Goal: Task Accomplishment & Management: Complete application form

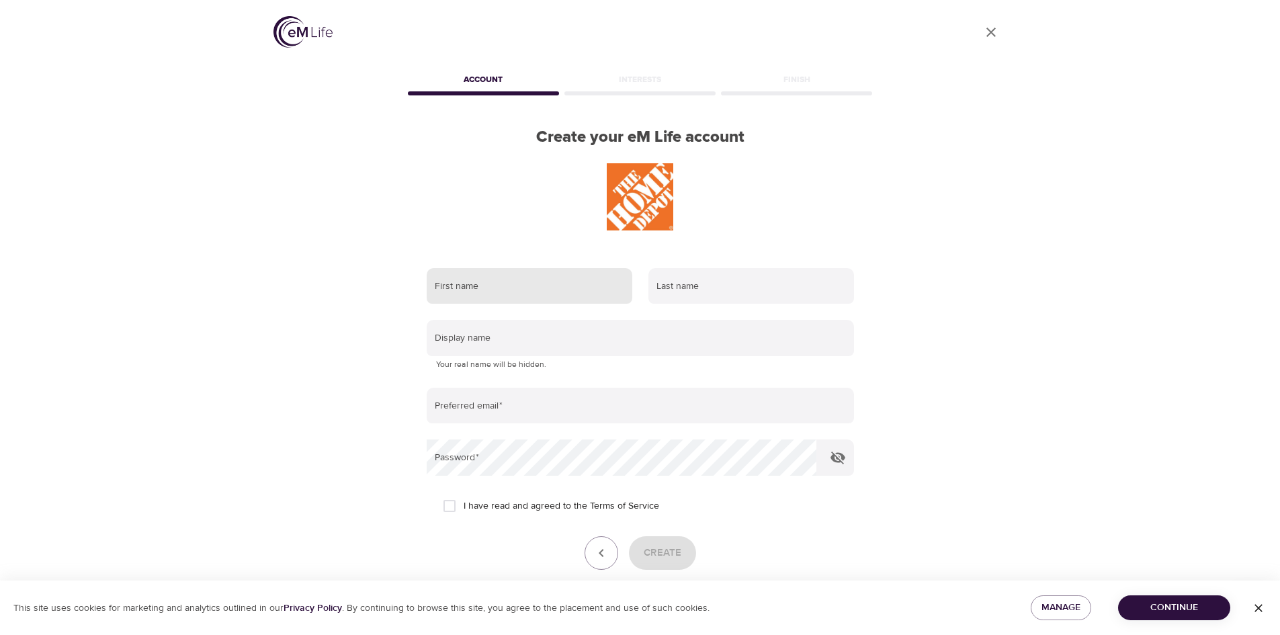
click at [462, 292] on input "text" at bounding box center [530, 286] width 206 height 36
type input "[PERSON_NAME]"
click at [682, 299] on input "text" at bounding box center [751, 286] width 206 height 36
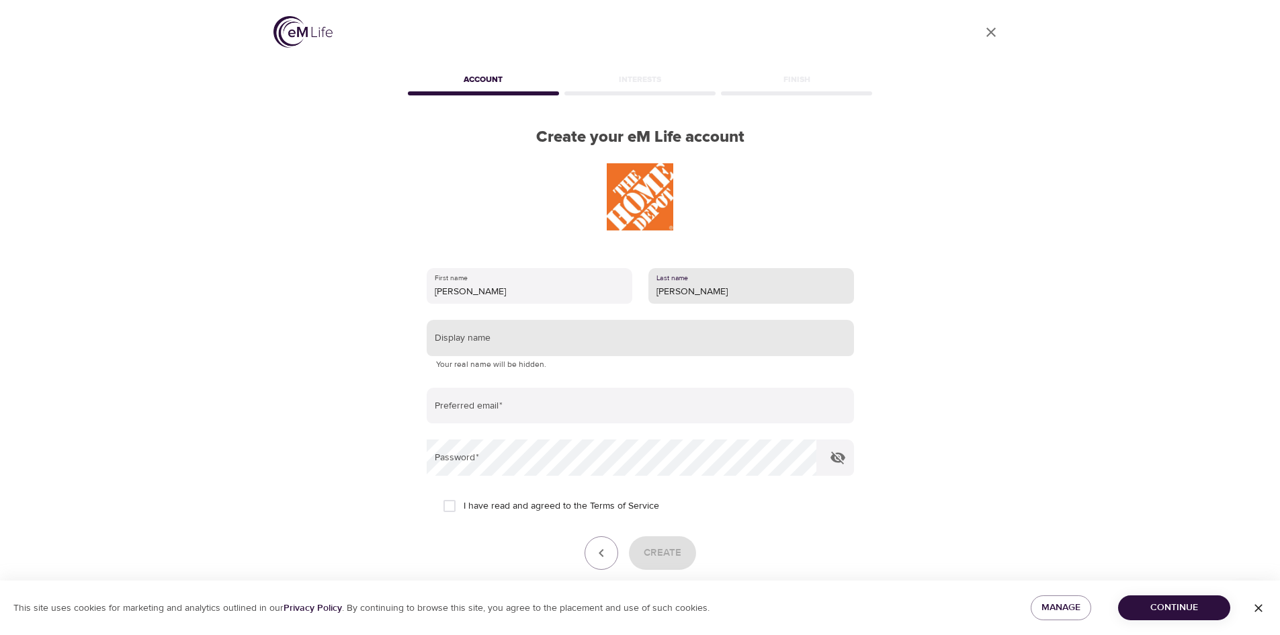
type input "[PERSON_NAME]"
click at [477, 344] on input "text" at bounding box center [640, 338] width 427 height 36
click at [462, 339] on input "text" at bounding box center [640, 338] width 427 height 36
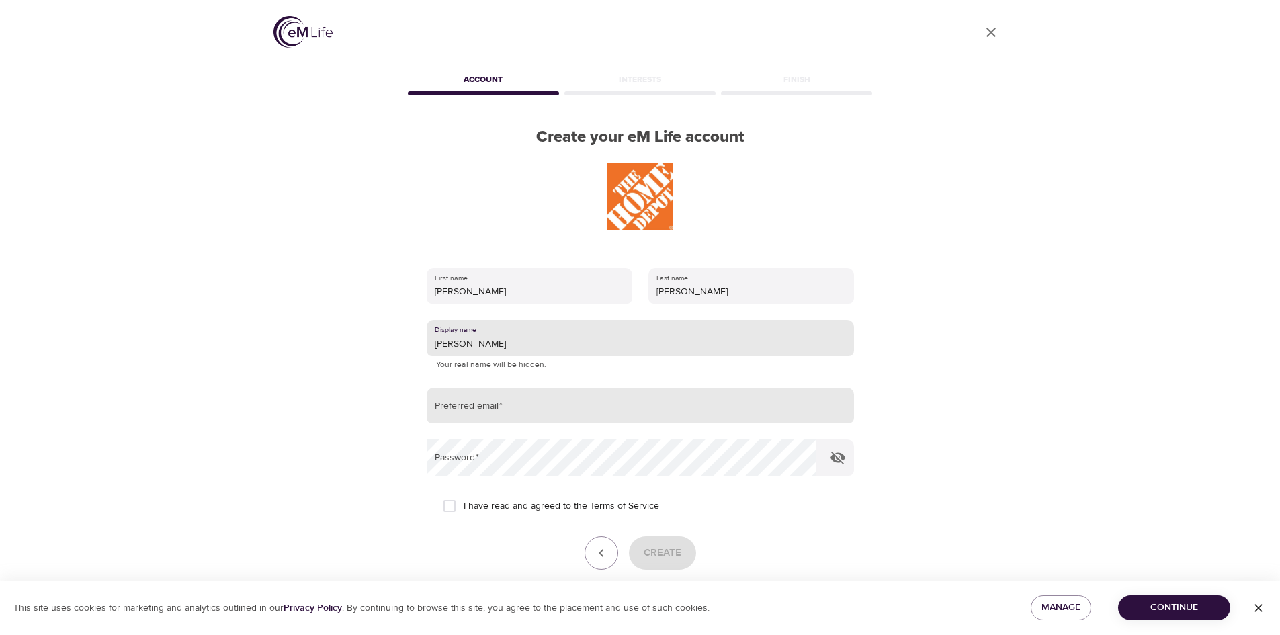
type input "[PERSON_NAME]"
click at [475, 410] on input "email" at bounding box center [640, 406] width 427 height 36
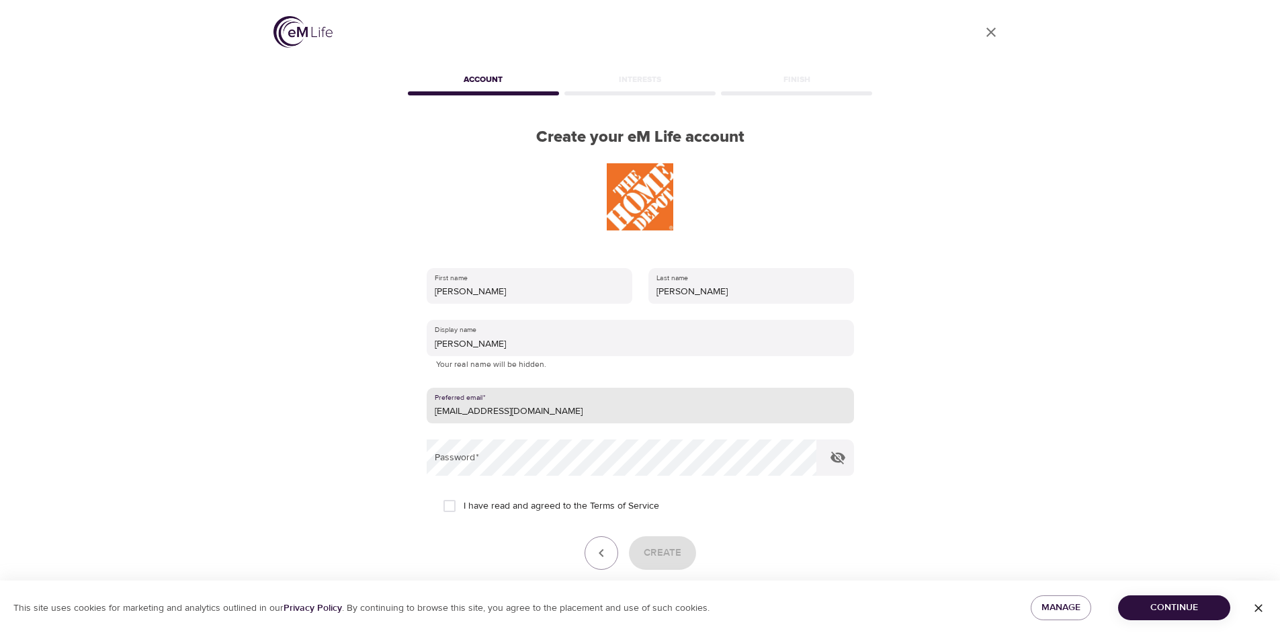
type input "[EMAIL_ADDRESS][DOMAIN_NAME]"
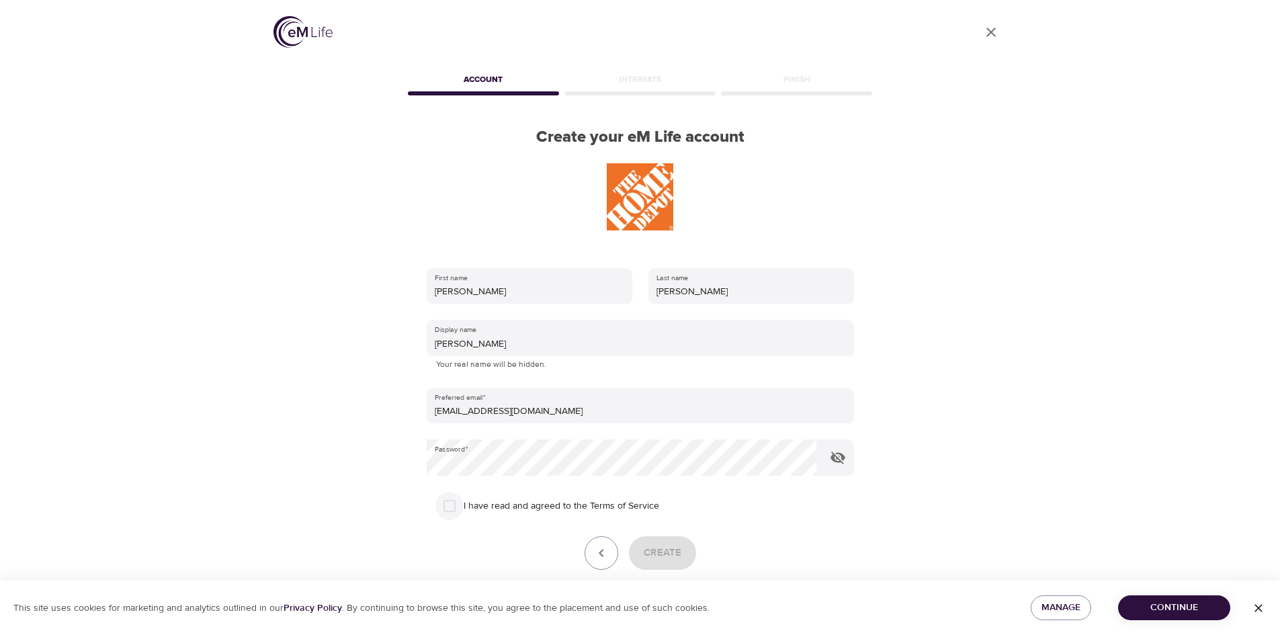
click at [445, 502] on input "I have read and agreed to the Terms of Service" at bounding box center [449, 506] width 28 height 28
checkbox input "true"
click at [657, 547] on span "Create" at bounding box center [662, 552] width 38 height 17
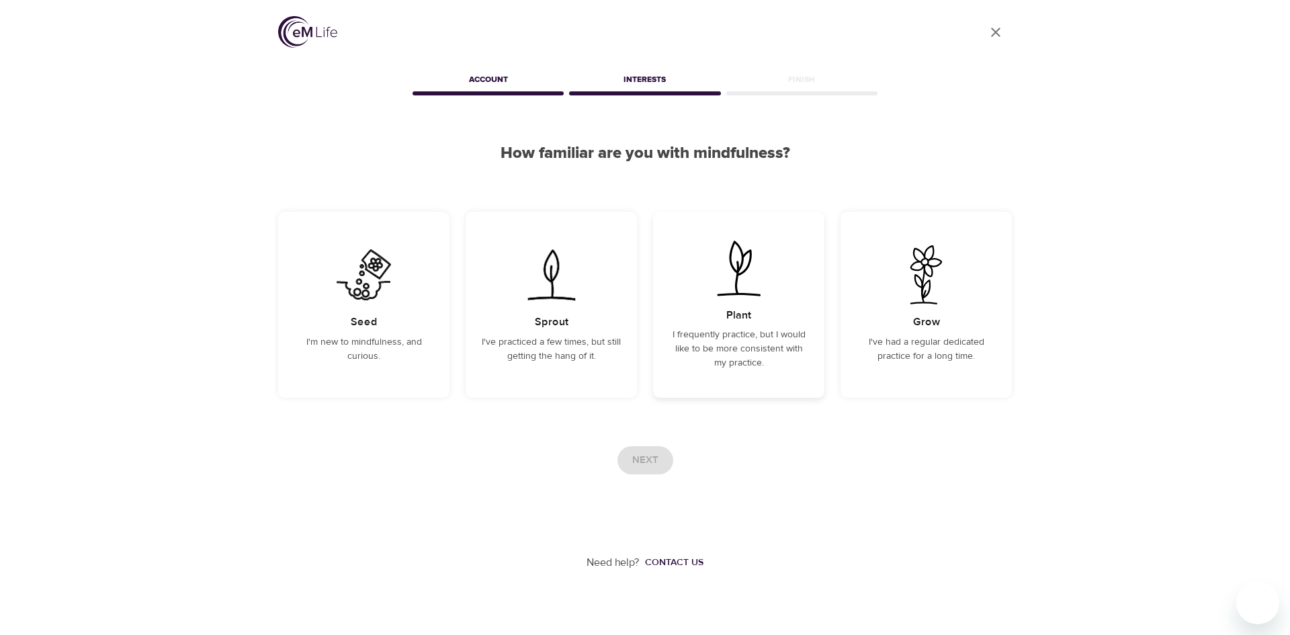
click at [735, 340] on p "I frequently practice, but I would like to be more consistent with my practice." at bounding box center [738, 349] width 139 height 42
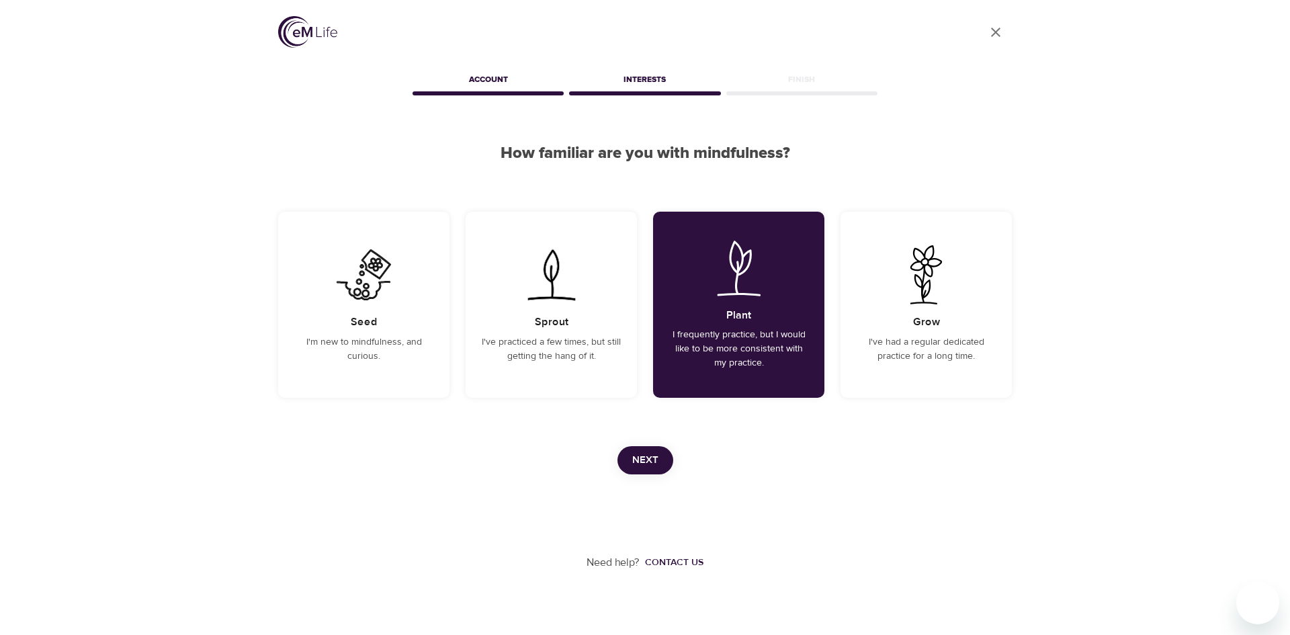
click at [654, 461] on span "Next" at bounding box center [645, 459] width 26 height 17
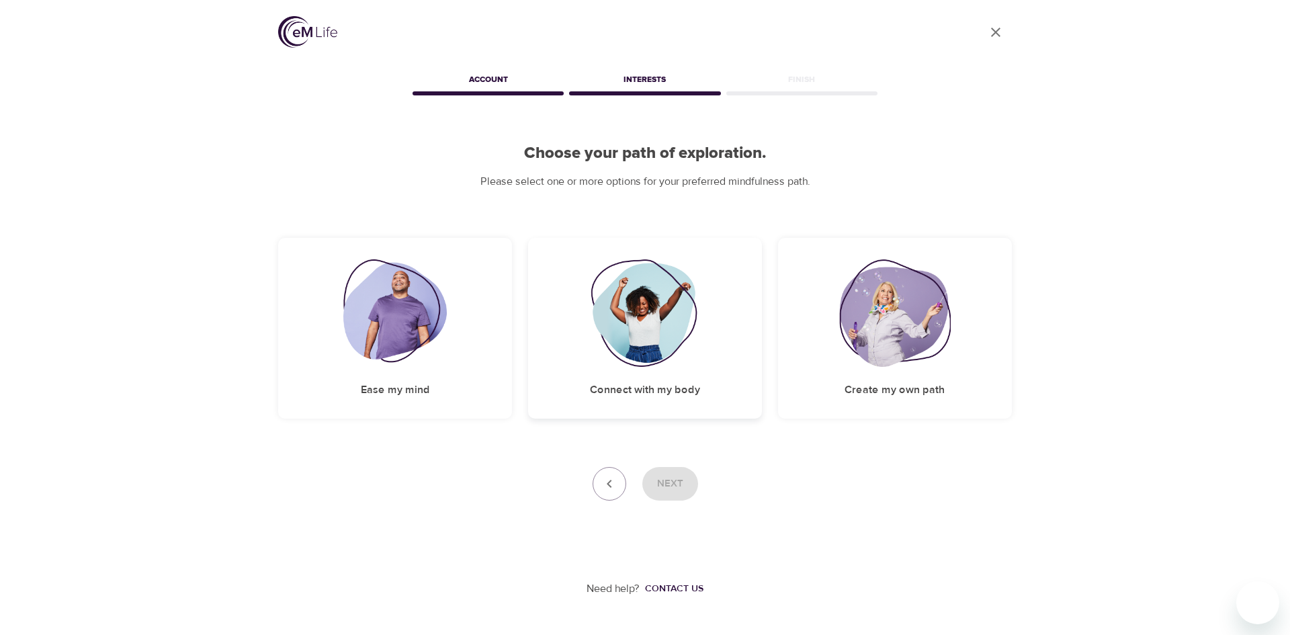
click at [662, 365] on img at bounding box center [644, 312] width 109 height 107
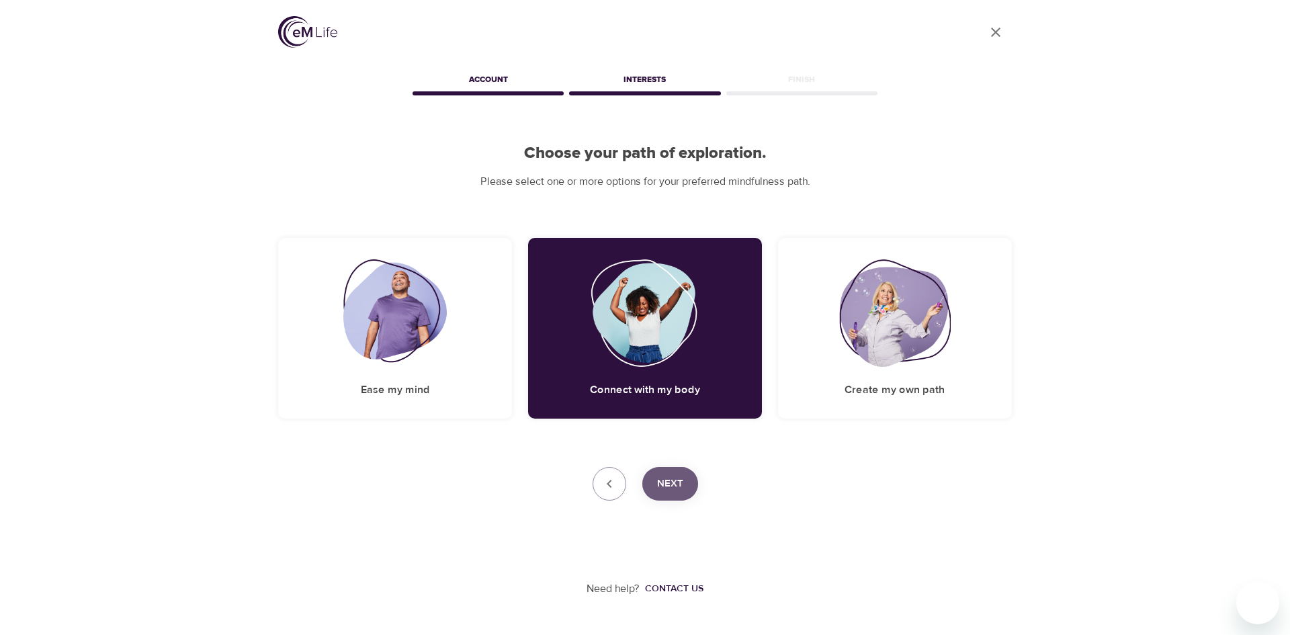
click at [676, 482] on span "Next" at bounding box center [670, 483] width 26 height 17
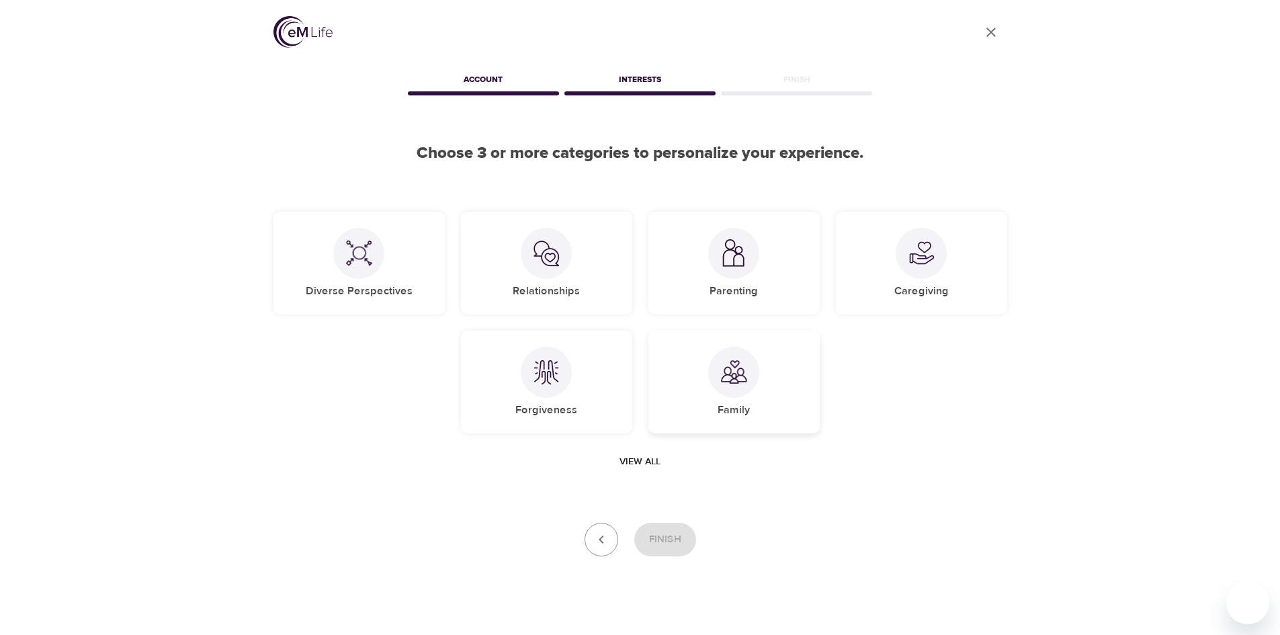
click at [725, 381] on img at bounding box center [733, 372] width 27 height 27
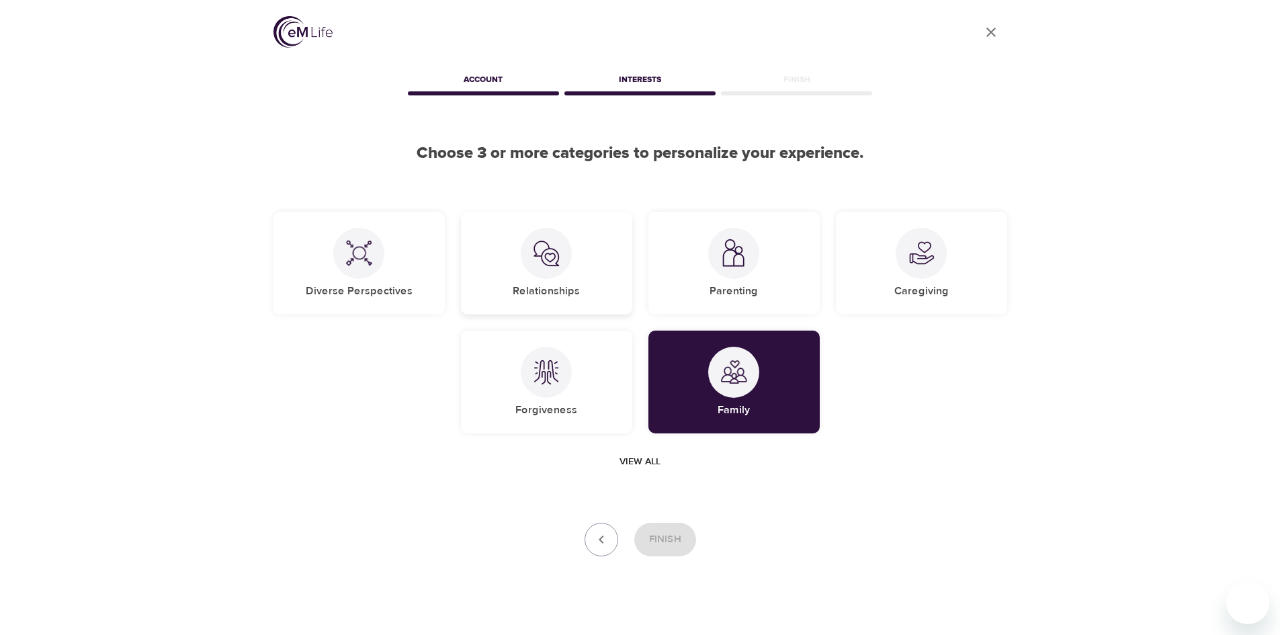
click at [549, 275] on div at bounding box center [546, 253] width 51 height 51
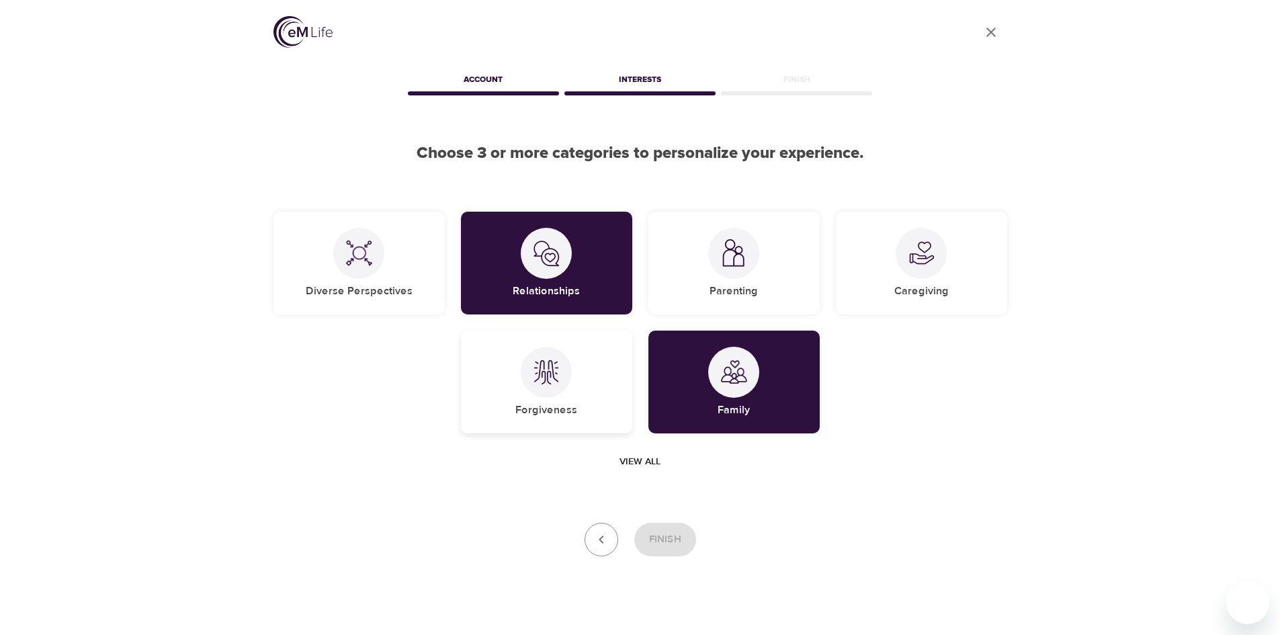
click at [548, 390] on div at bounding box center [546, 372] width 51 height 51
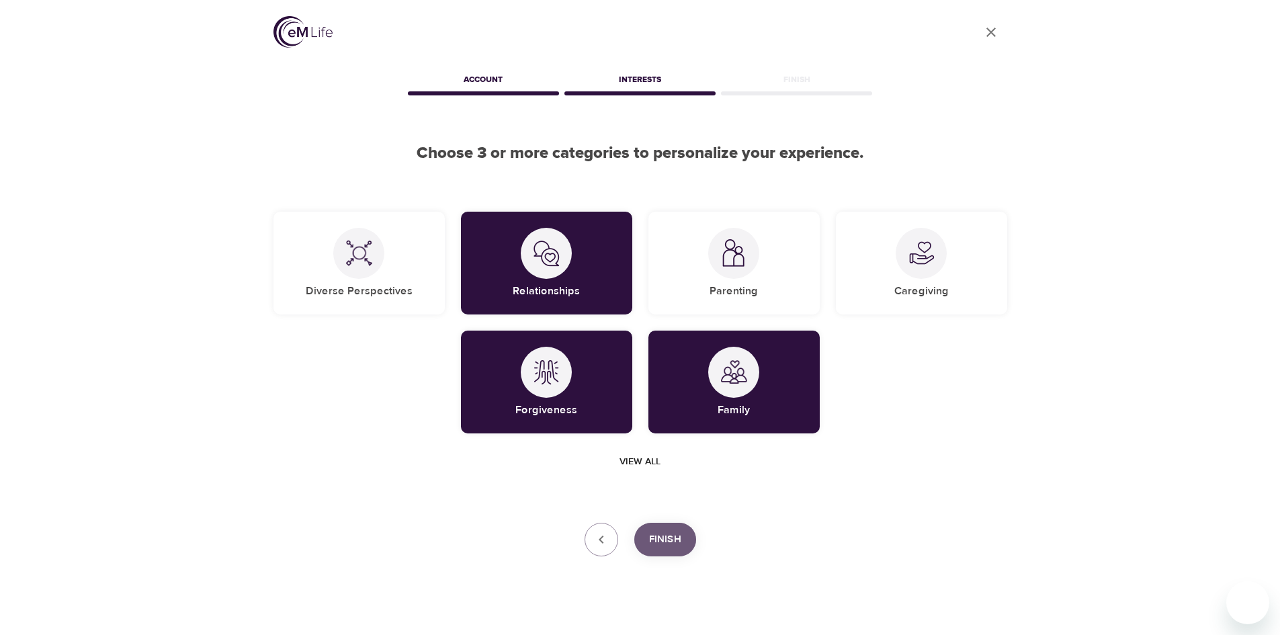
click at [656, 539] on span "Finish" at bounding box center [665, 539] width 32 height 17
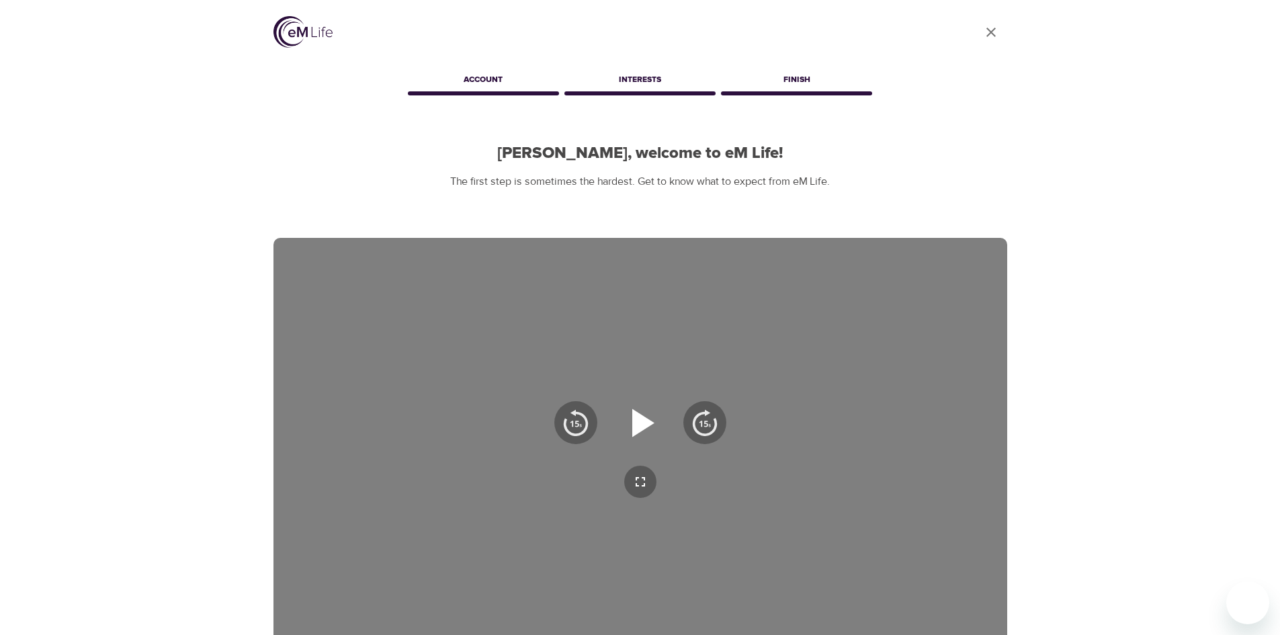
click at [637, 422] on icon "button" at bounding box center [643, 422] width 22 height 28
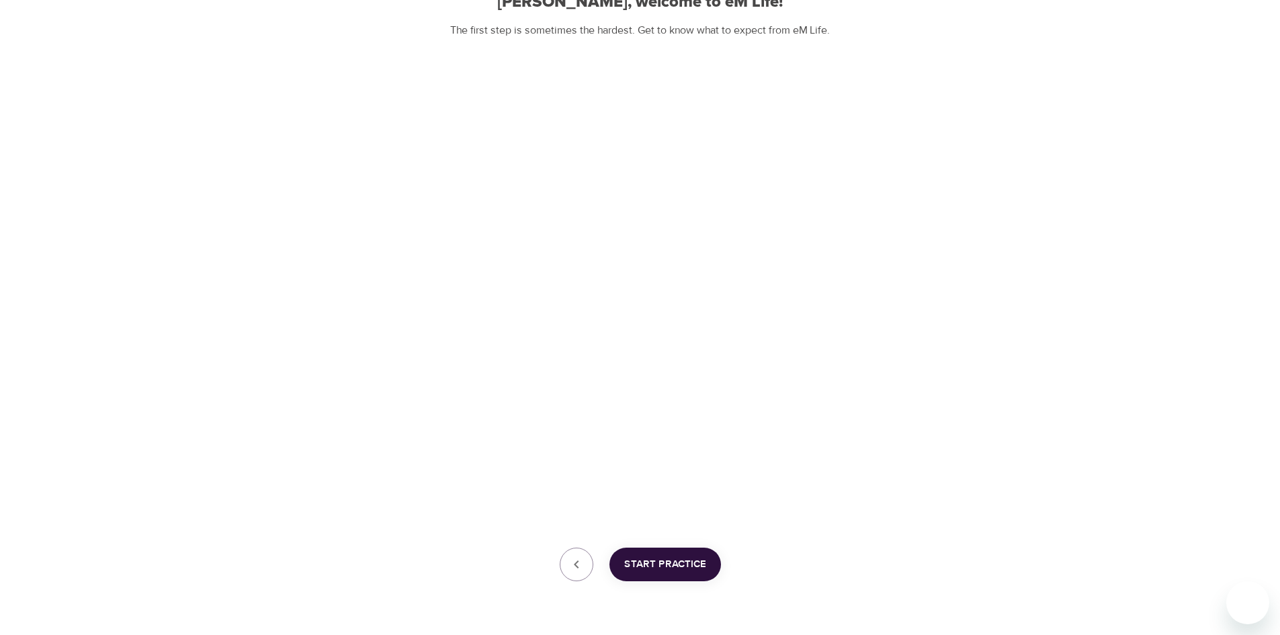
scroll to position [193, 0]
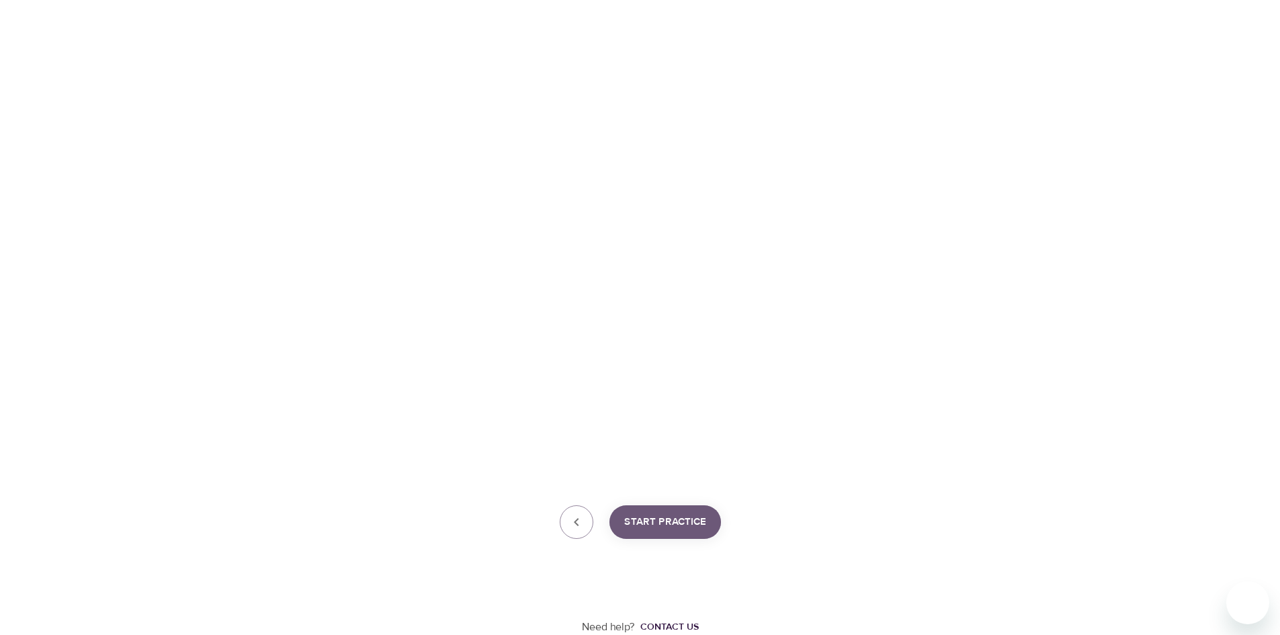
click at [671, 519] on span "Start Practice" at bounding box center [665, 521] width 82 height 17
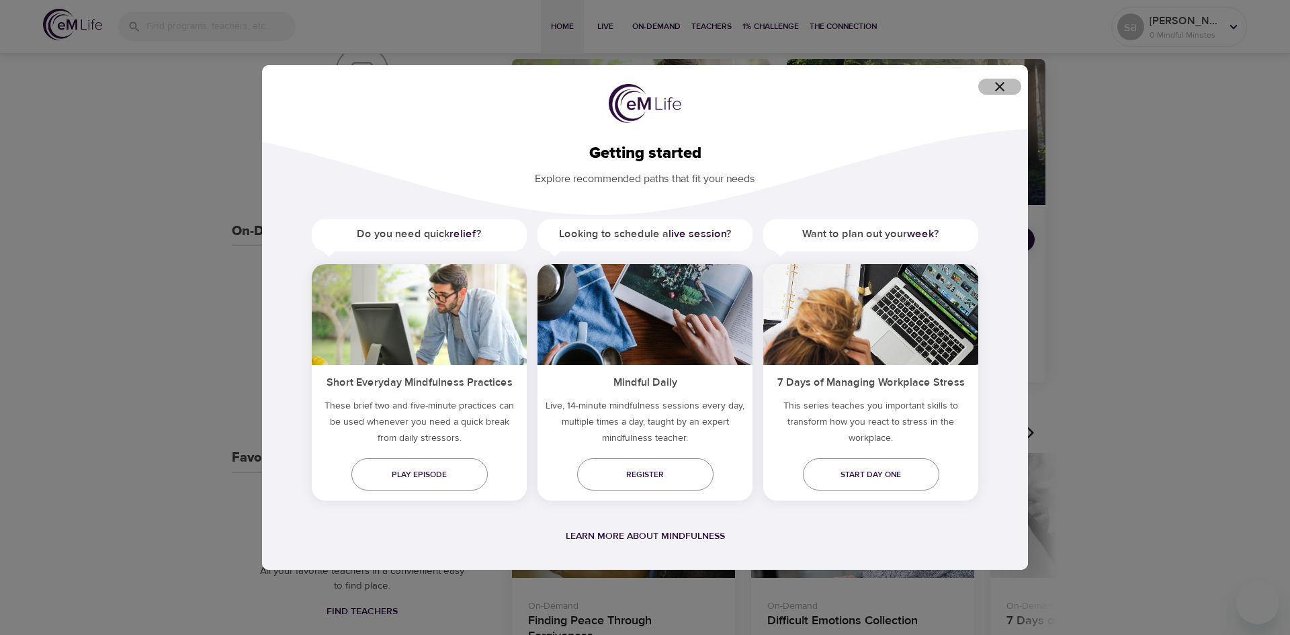
click at [1005, 82] on icon "button" at bounding box center [999, 87] width 16 height 16
